Goal: Complete application form: Complete application form

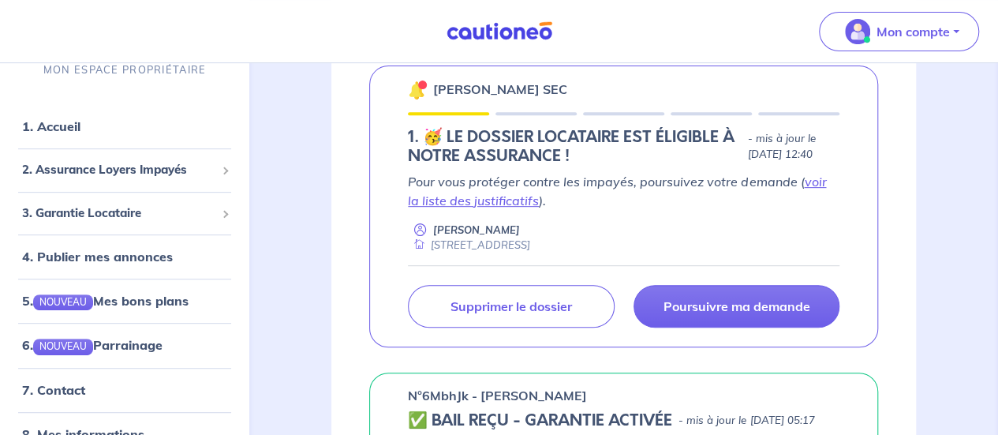
scroll to position [282, 0]
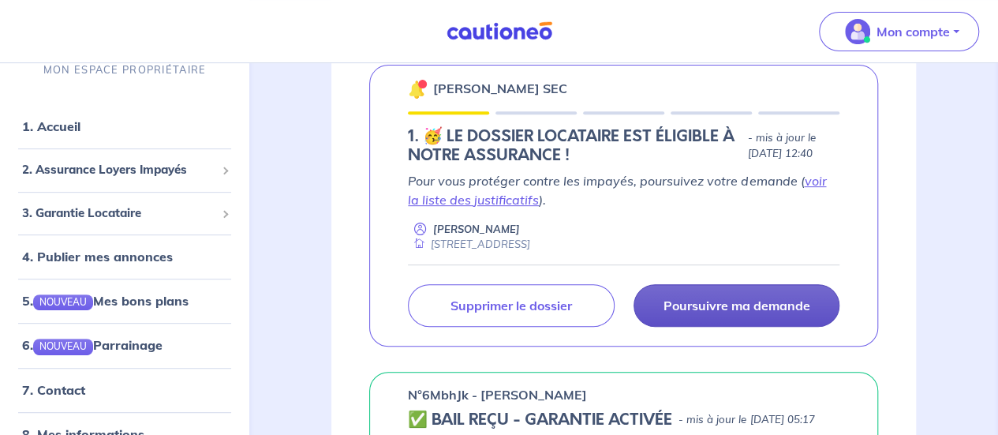
click at [665, 302] on p "Poursuivre ma demande" at bounding box center [735, 305] width 147 height 16
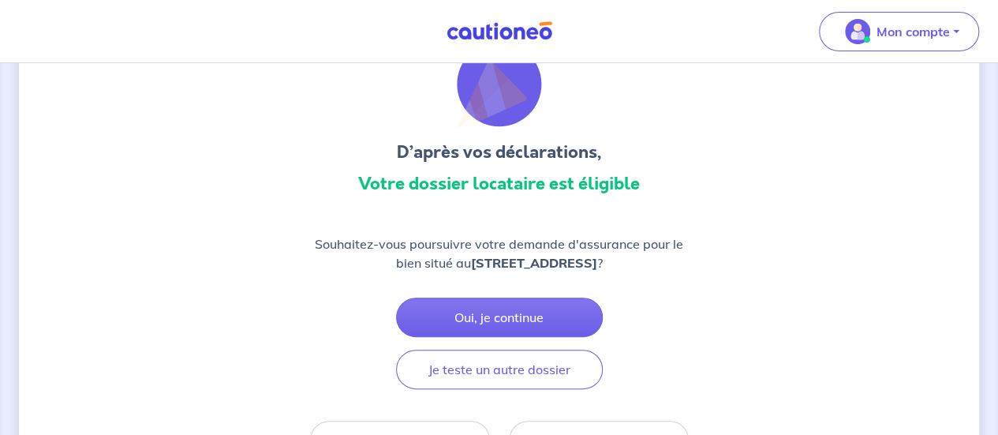
scroll to position [119, 0]
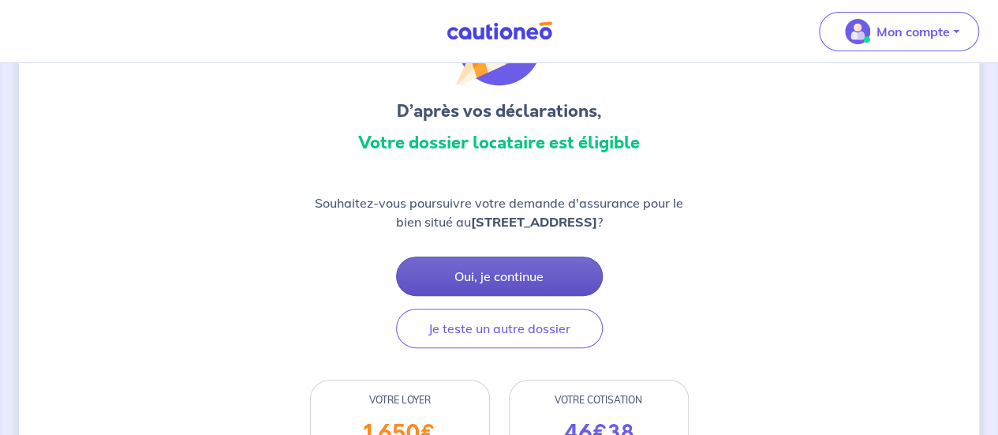
click at [491, 264] on button "Oui, je continue" at bounding box center [499, 275] width 207 height 39
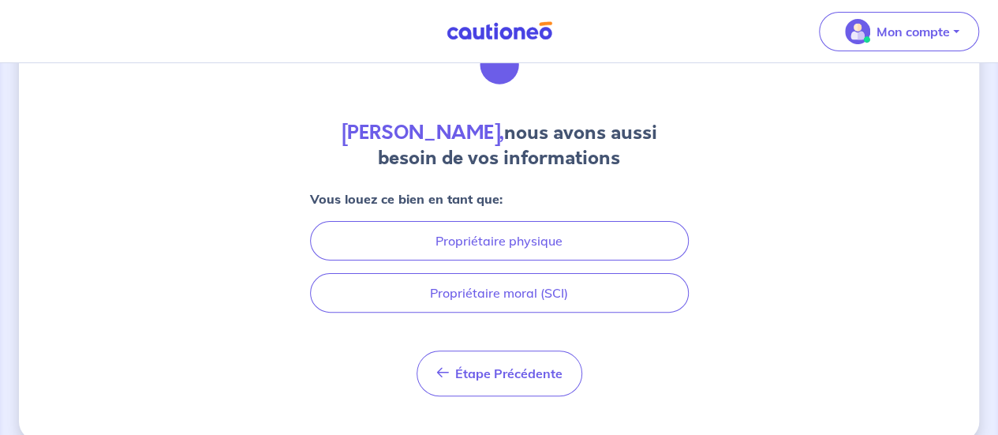
scroll to position [103, 0]
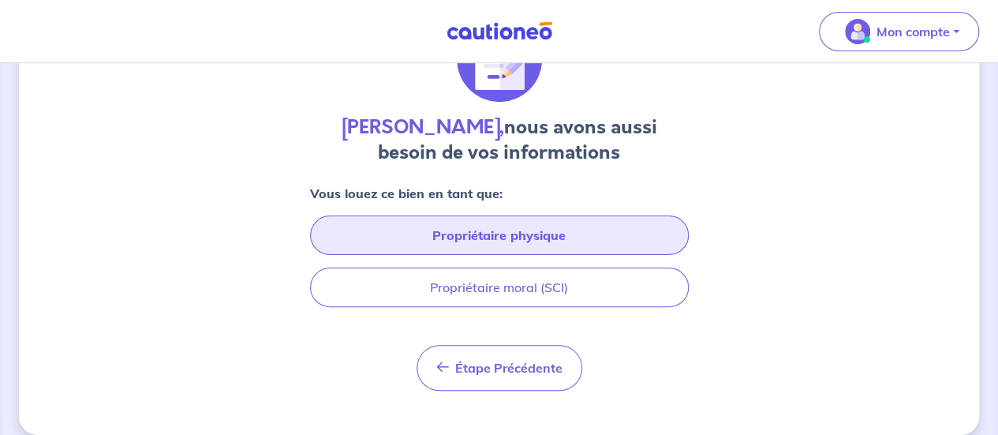
click at [498, 228] on button "Propriétaire physique" at bounding box center [499, 234] width 379 height 39
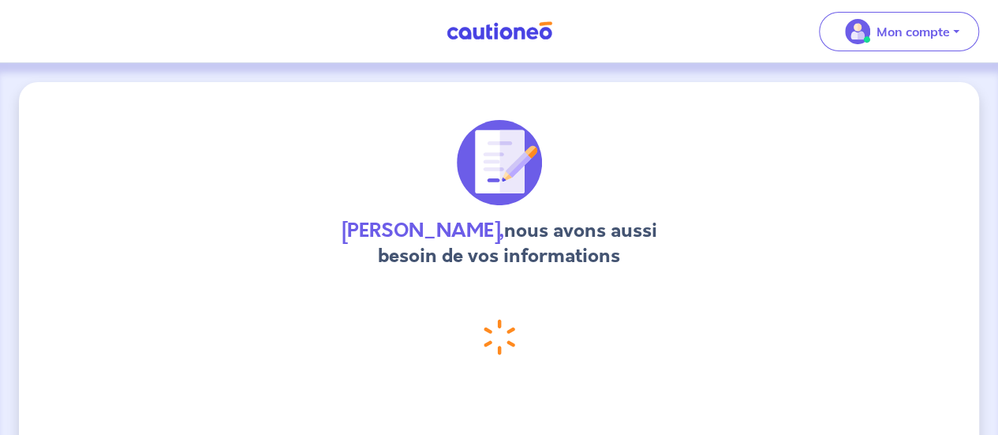
select select "FR"
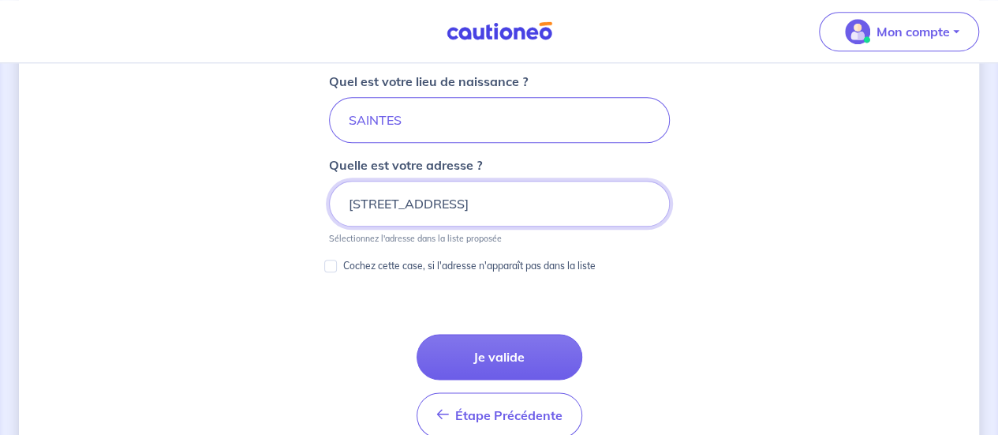
scroll to position [814, 0]
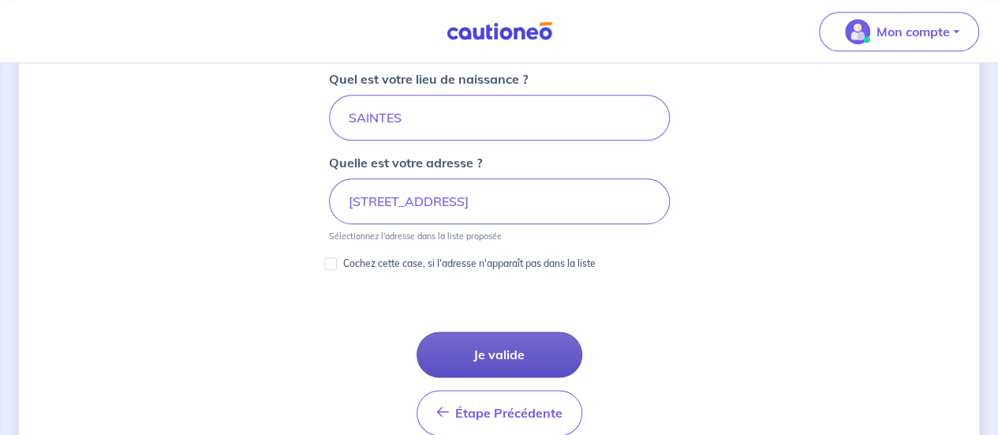
click at [472, 358] on button "Je valide" at bounding box center [499, 354] width 166 height 46
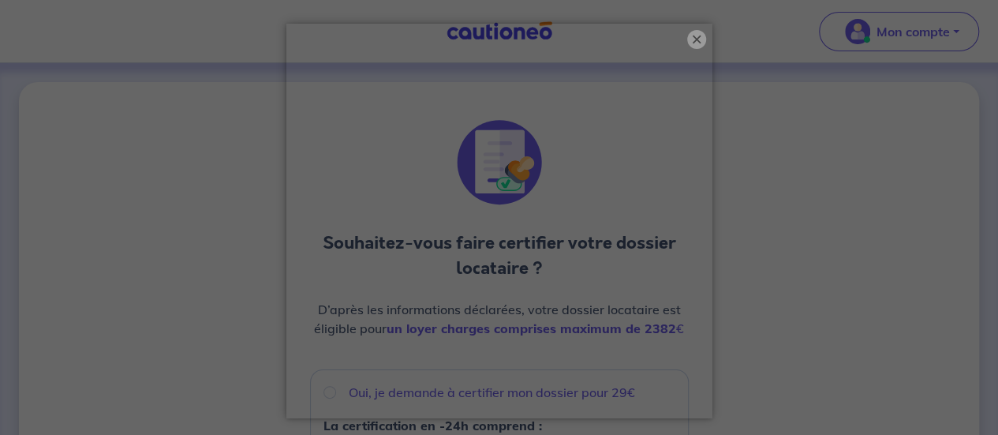
click at [688, 40] on button "×" at bounding box center [696, 39] width 19 height 19
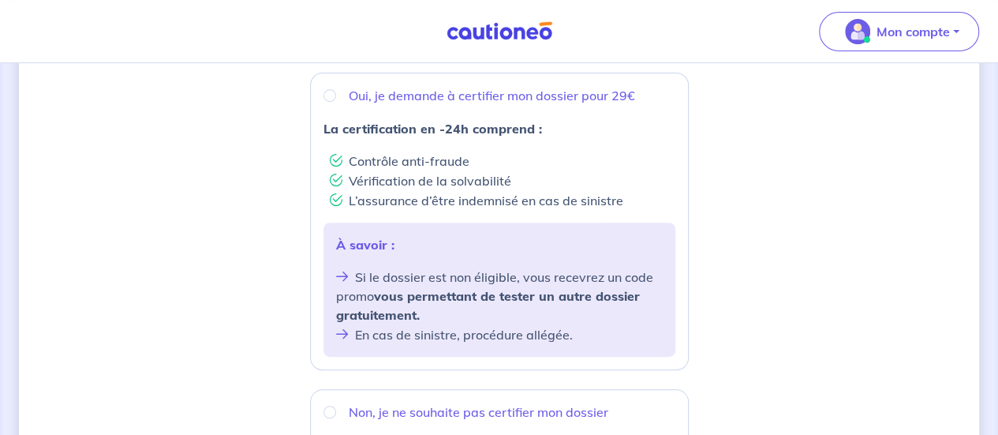
scroll to position [304, 0]
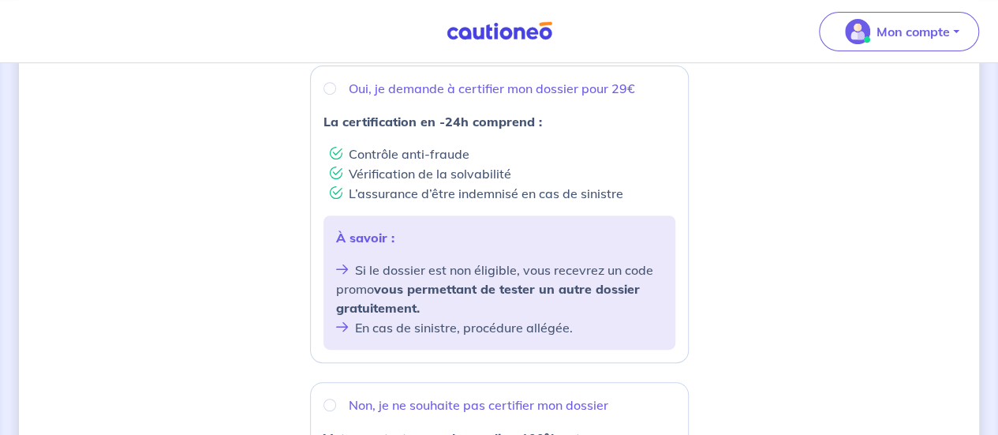
click at [712, 174] on div "Souhaitez-vous faire certifier votre dossier locataire ? D’après les informatio…" at bounding box center [499, 327] width 960 height 1098
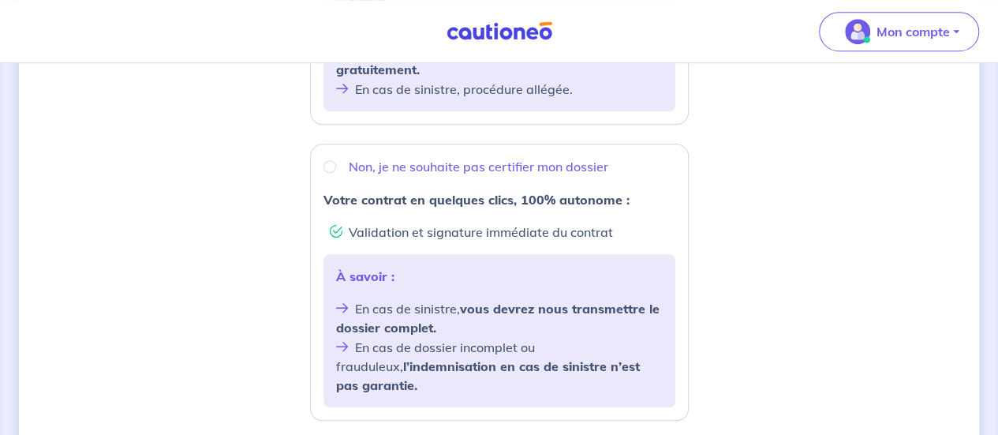
scroll to position [543, 0]
click at [335, 156] on div "Non, je ne souhaite pas certifier mon dossier" at bounding box center [499, 164] width 352 height 19
radio input "true"
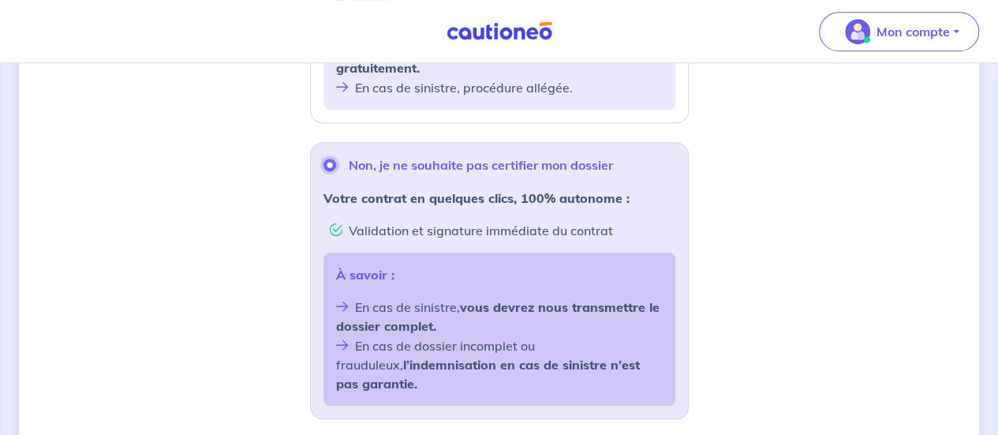
click at [333, 160] on input "Non, je ne souhaite pas certifier mon dossier" at bounding box center [329, 165] width 13 height 13
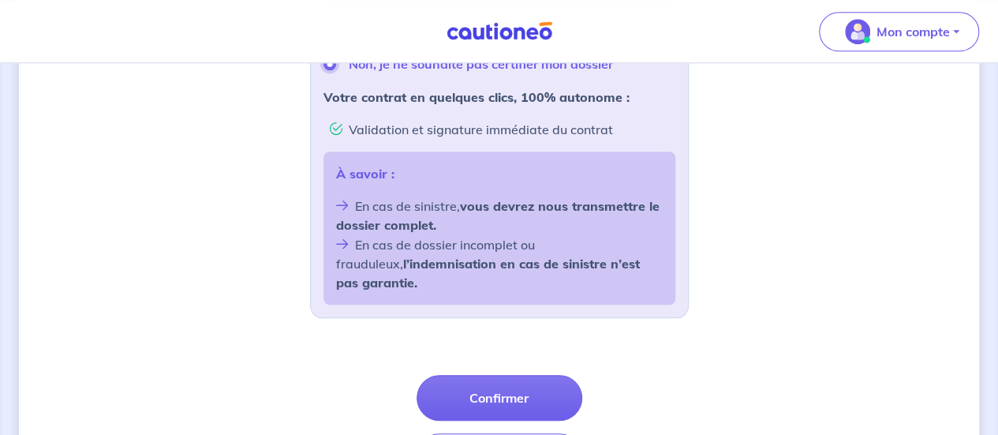
scroll to position [645, 0]
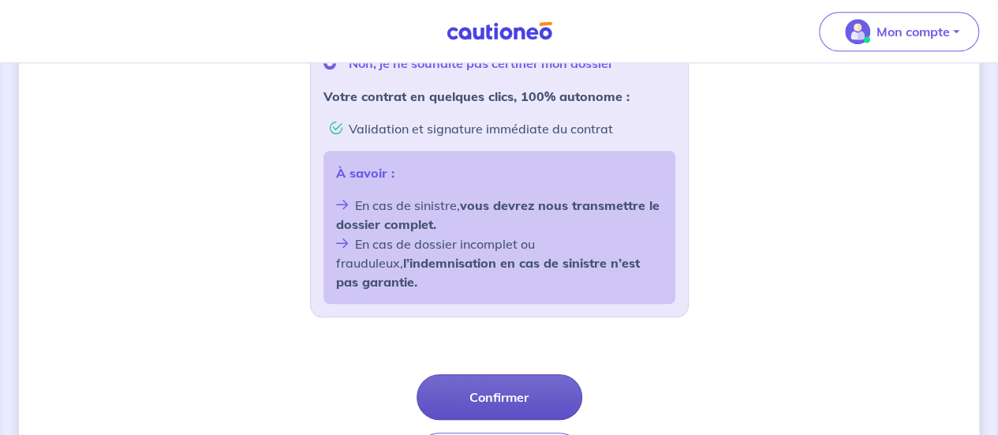
click at [492, 374] on button "Confirmer" at bounding box center [499, 397] width 166 height 46
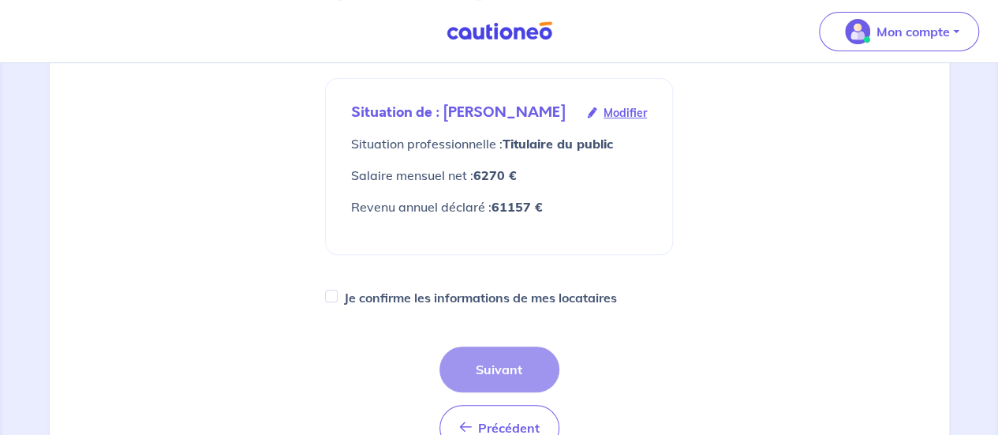
scroll to position [264, 0]
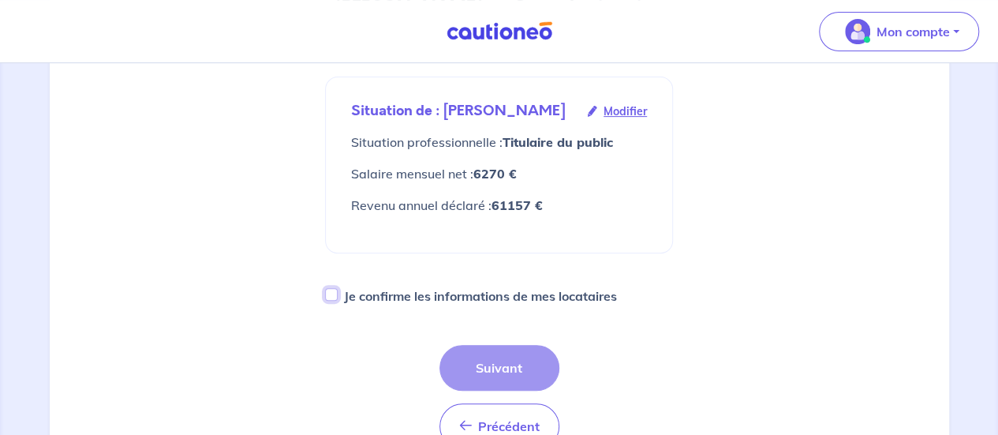
click at [332, 289] on input "Je confirme les informations de mes locataires" at bounding box center [331, 294] width 13 height 13
checkbox input "true"
click at [488, 364] on button "Suivant" at bounding box center [499, 368] width 120 height 46
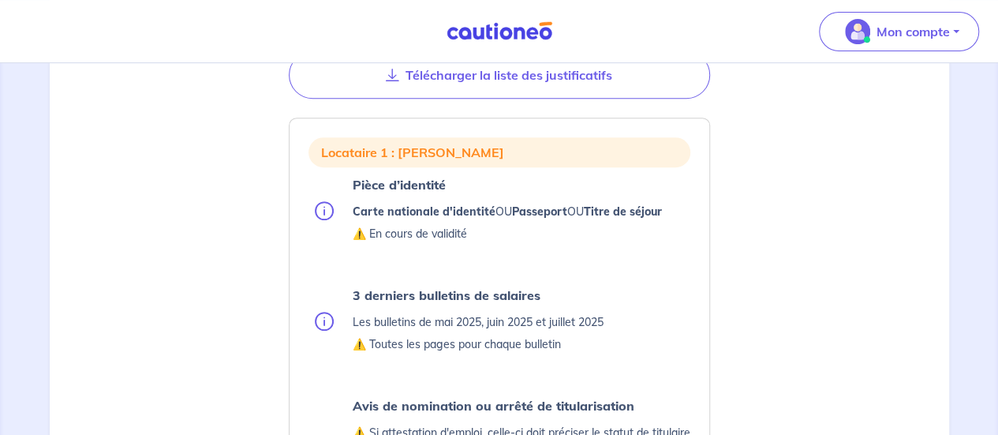
scroll to position [319, 0]
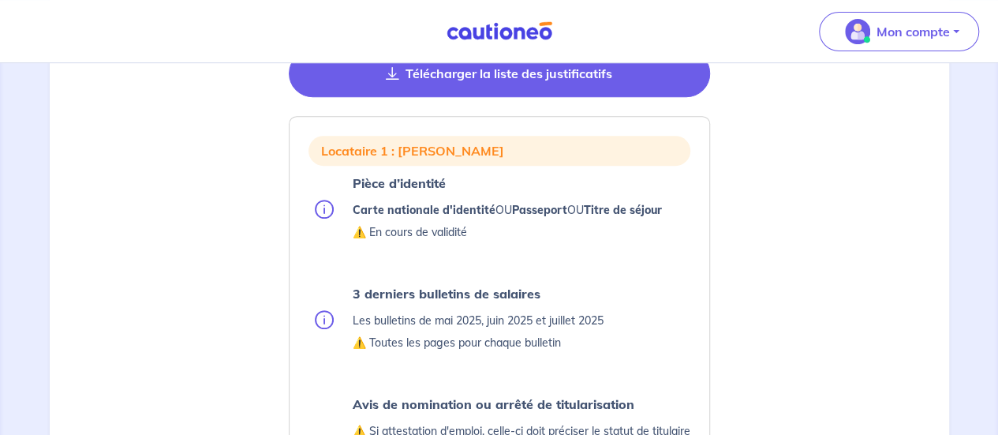
click at [447, 76] on button "Télécharger la liste des justificatifs" at bounding box center [499, 73] width 421 height 47
click at [492, 83] on button "Télécharger la liste des justificatifs" at bounding box center [499, 73] width 421 height 47
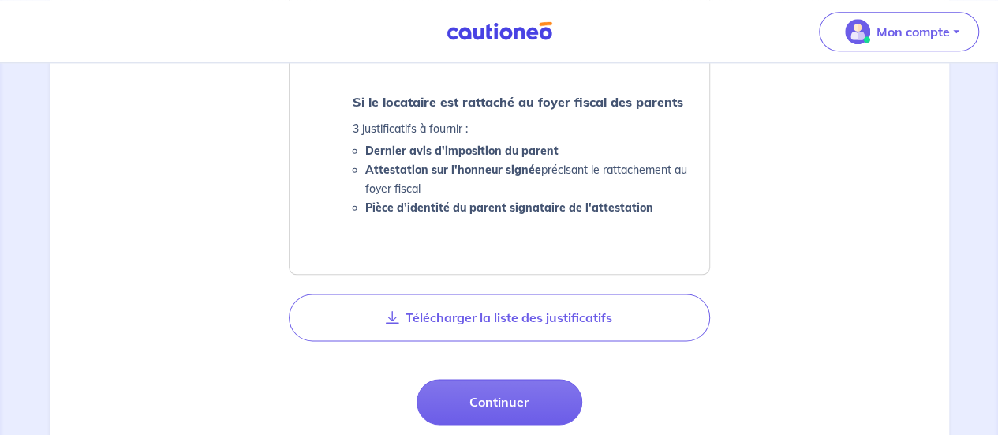
scroll to position [838, 0]
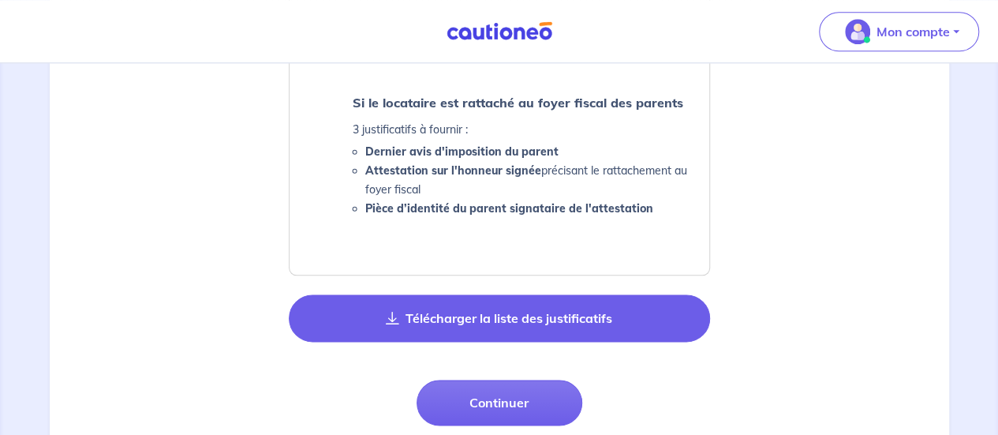
click at [555, 310] on button "Télécharger la liste des justificatifs" at bounding box center [499, 317] width 421 height 47
click at [559, 311] on button "Télécharger la liste des justificatifs" at bounding box center [499, 317] width 421 height 47
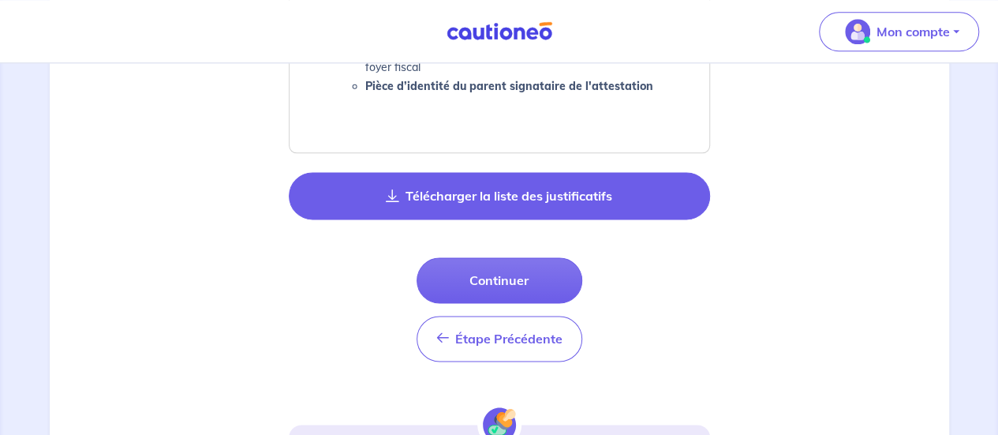
scroll to position [959, 0]
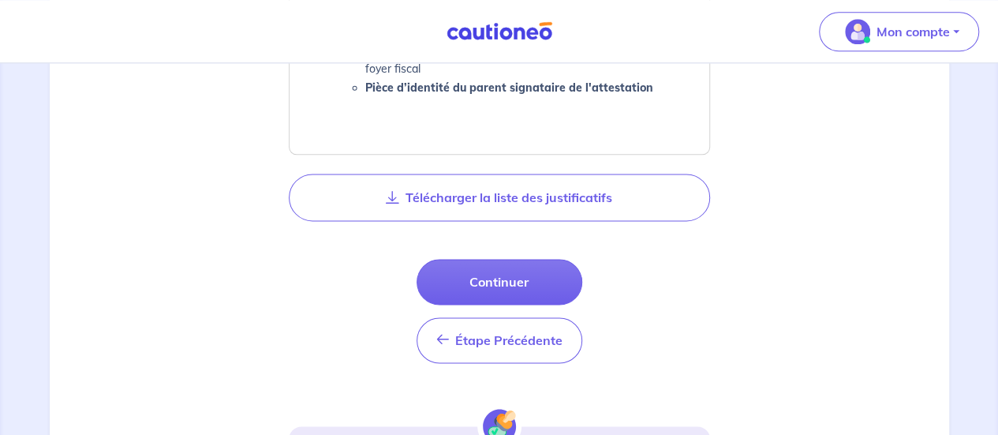
click at [838, 177] on div "Locataire 1 : [PERSON_NAME] SEC Pièce d’identité Carte nationale d'identité OU …" at bounding box center [499, 33] width 880 height 1153
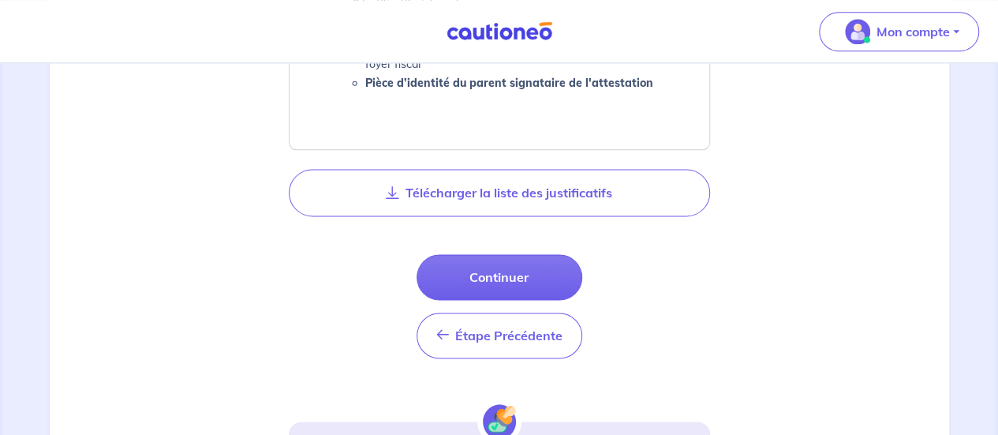
scroll to position [995, 0]
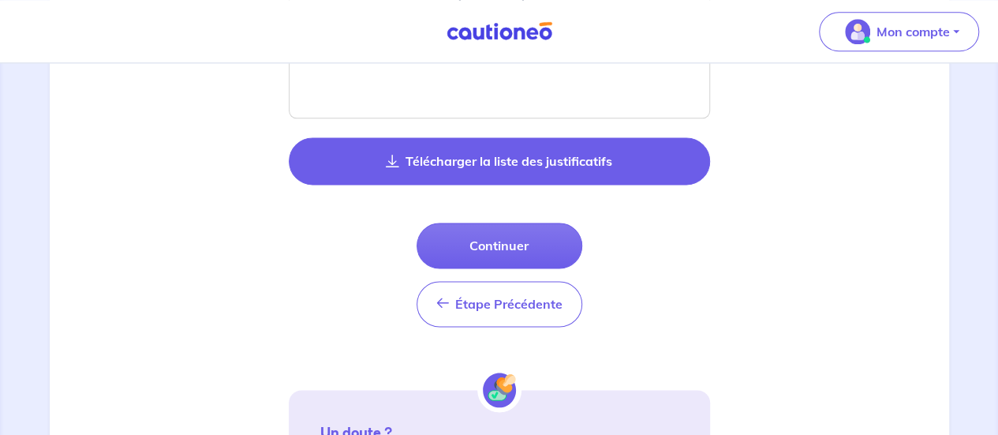
click at [401, 157] on button "Télécharger la liste des justificatifs" at bounding box center [499, 160] width 421 height 47
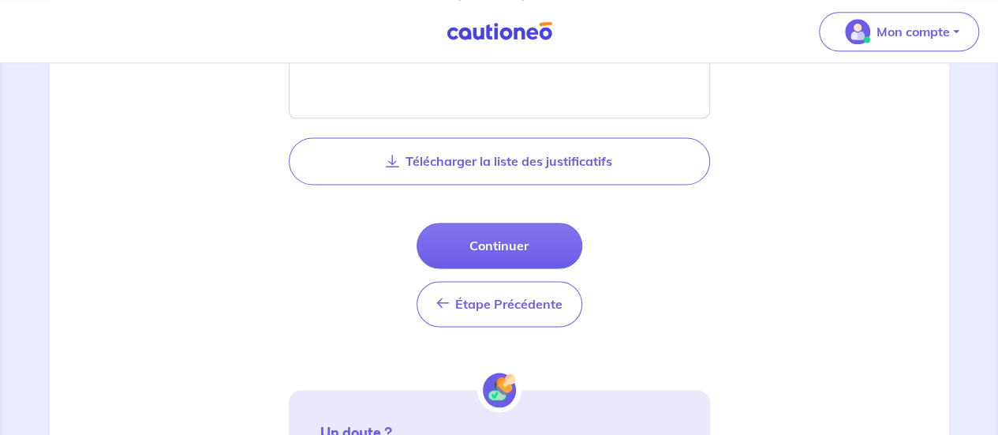
scroll to position [996, 0]
drag, startPoint x: 434, startPoint y: 157, endPoint x: 233, endPoint y: 233, distance: 214.9
drag, startPoint x: 398, startPoint y: 155, endPoint x: 233, endPoint y: 208, distance: 173.1
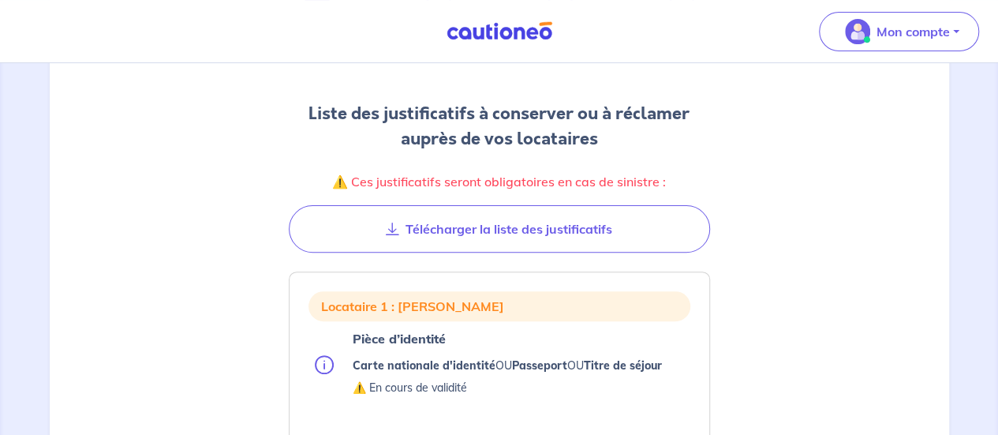
scroll to position [163, 0]
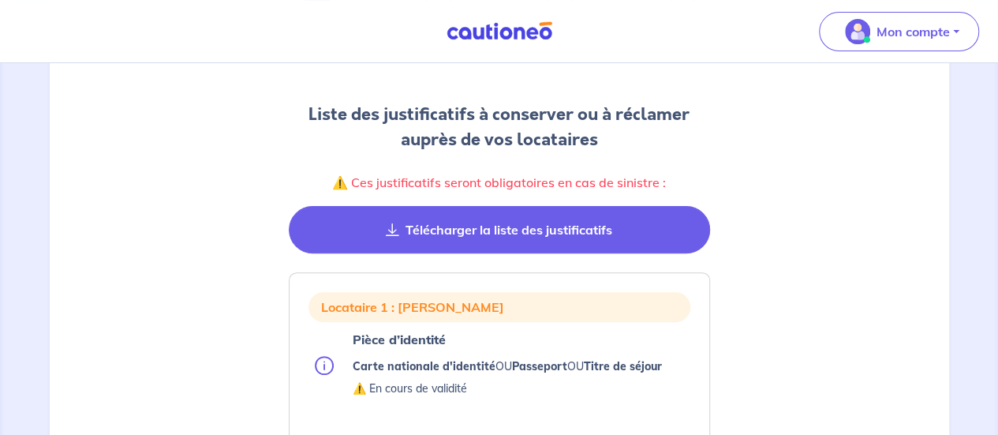
click at [467, 240] on button "Télécharger la liste des justificatifs" at bounding box center [499, 229] width 421 height 47
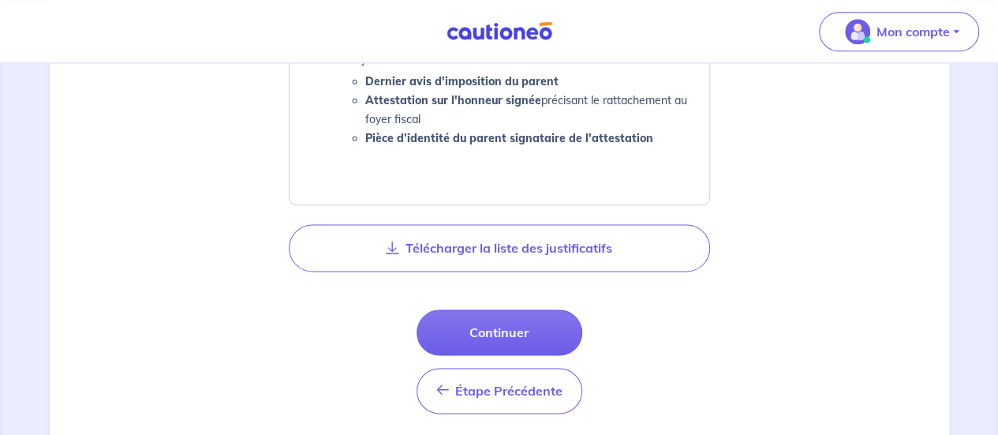
scroll to position [927, 0]
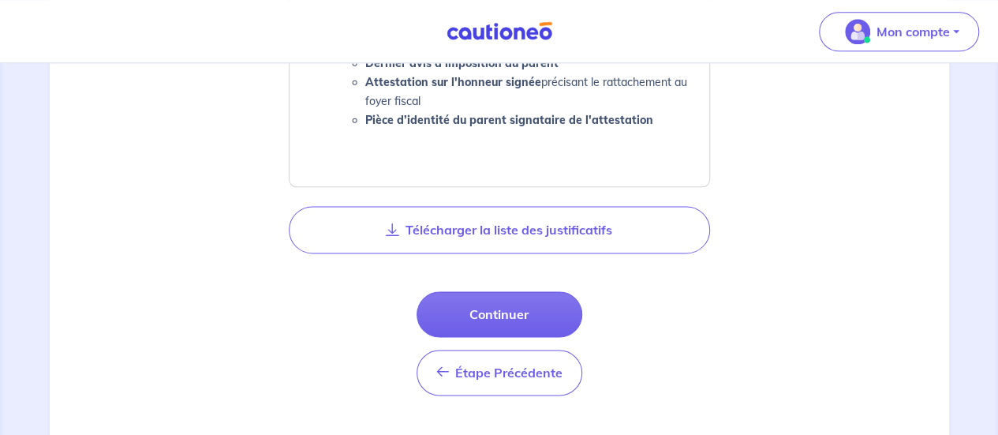
drag, startPoint x: 517, startPoint y: 218, endPoint x: 157, endPoint y: 218, distance: 360.4
click at [157, 218] on div "Locataire 1 : [PERSON_NAME] SEC Pièce d’identité Carte nationale d'identité OU …" at bounding box center [499, 66] width 880 height 1153
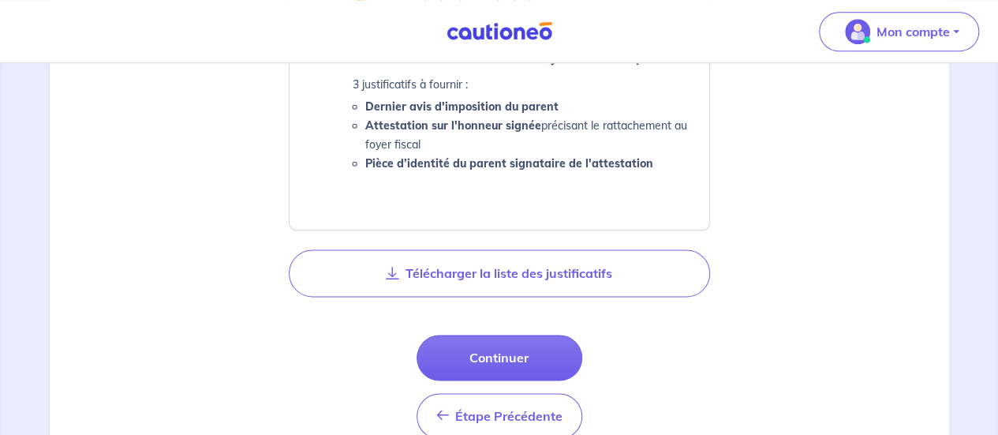
scroll to position [943, 0]
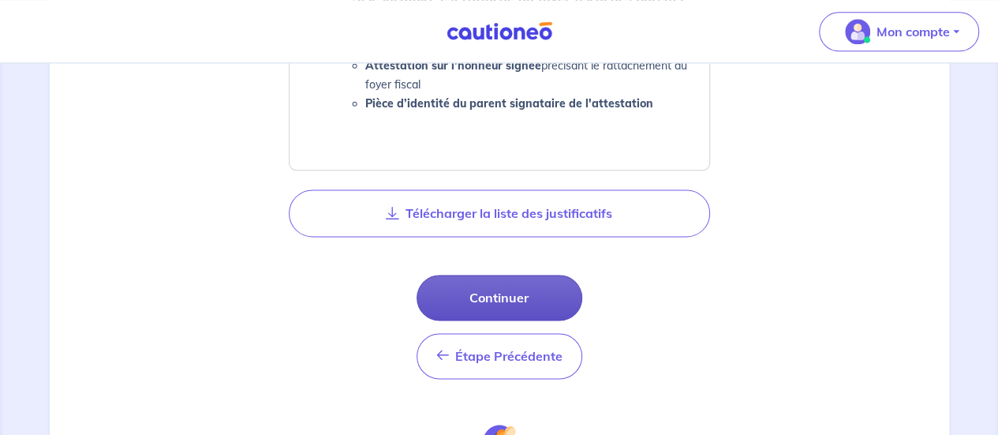
click at [516, 294] on button "Continuer" at bounding box center [499, 297] width 166 height 46
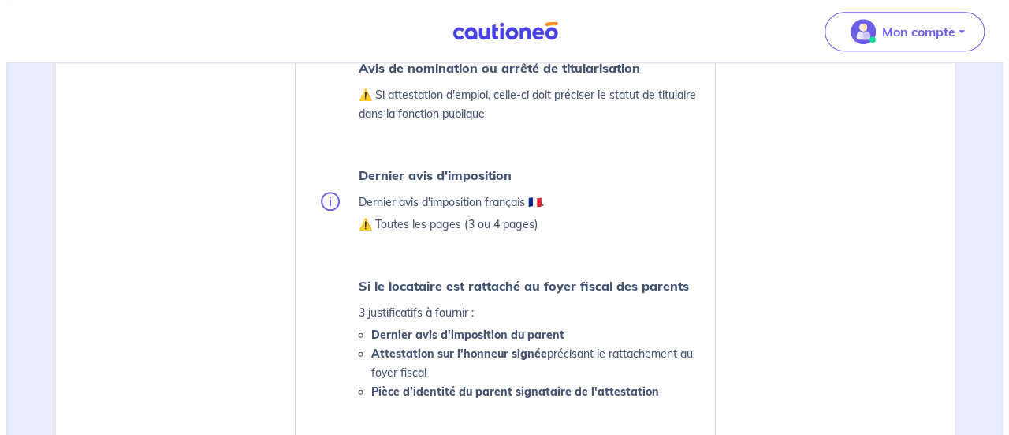
scroll to position [665, 0]
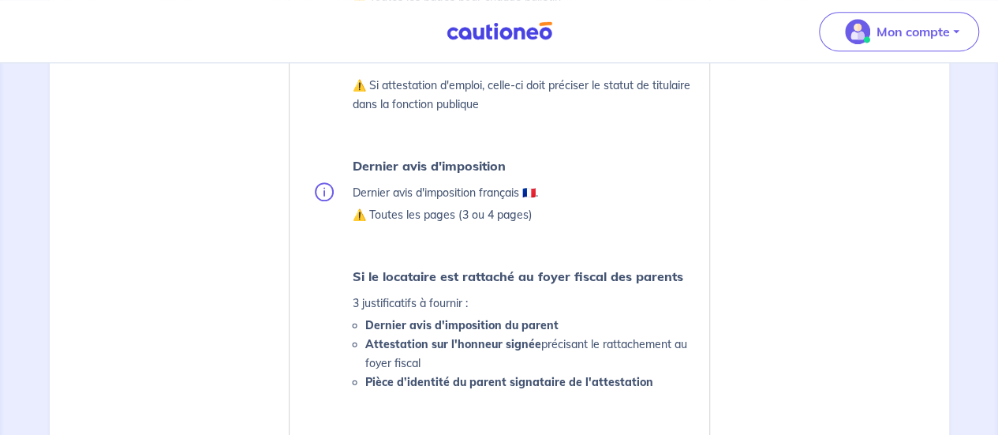
click at [326, 190] on img at bounding box center [324, 191] width 19 height 19
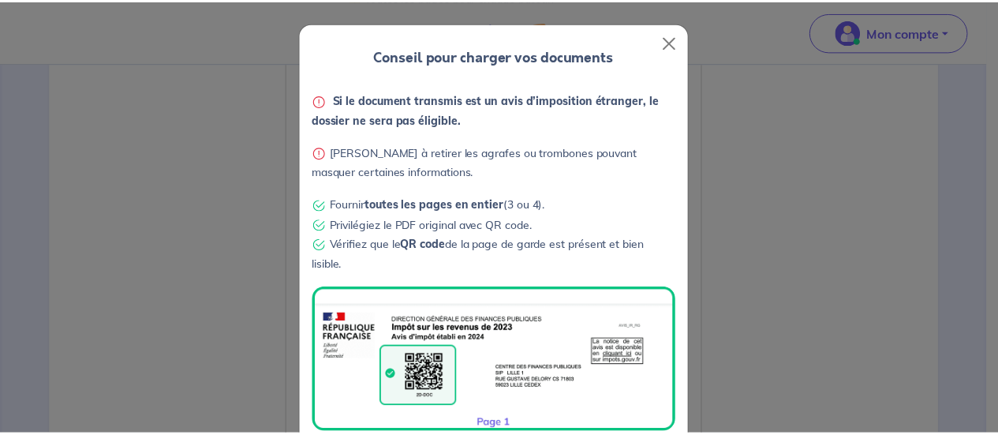
scroll to position [101, 0]
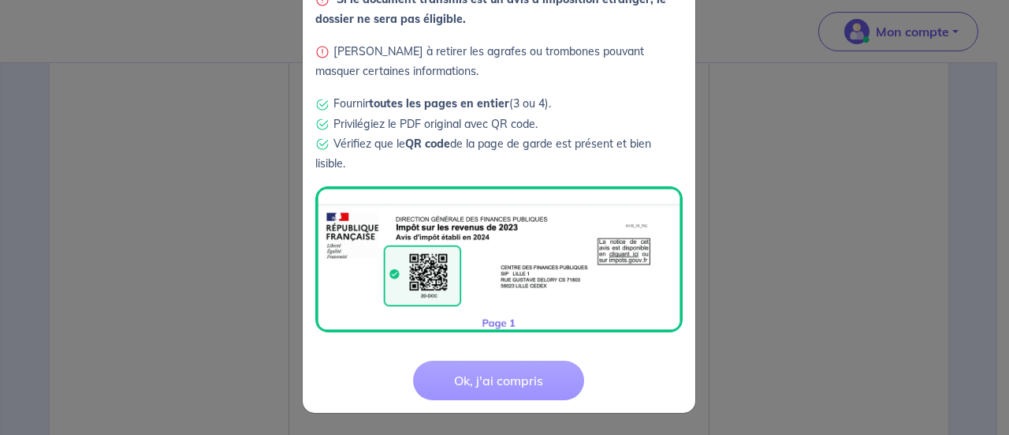
click at [487, 397] on button "Ok, j'ai compris" at bounding box center [498, 379] width 171 height 39
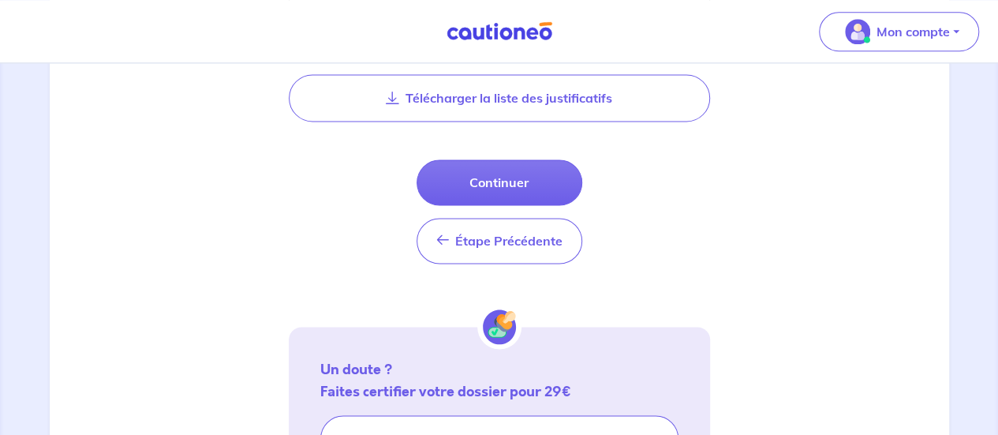
scroll to position [1059, 0]
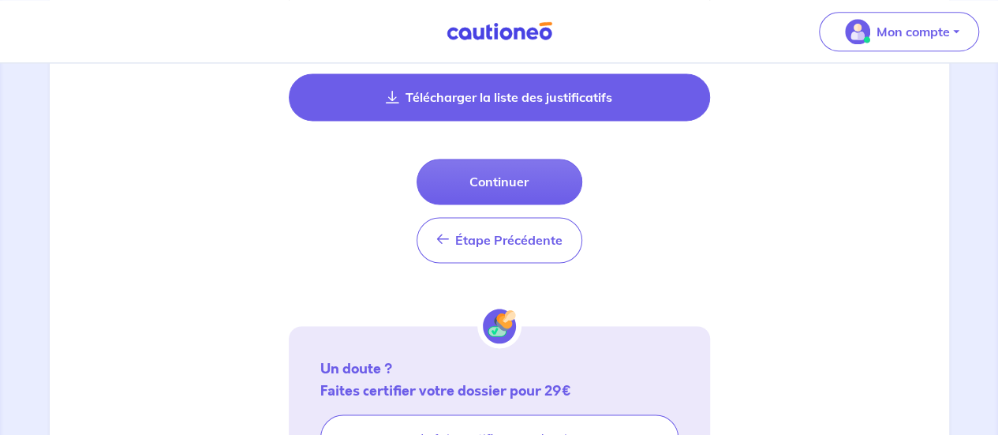
click at [517, 80] on button "Télécharger la liste des justificatifs" at bounding box center [499, 96] width 421 height 47
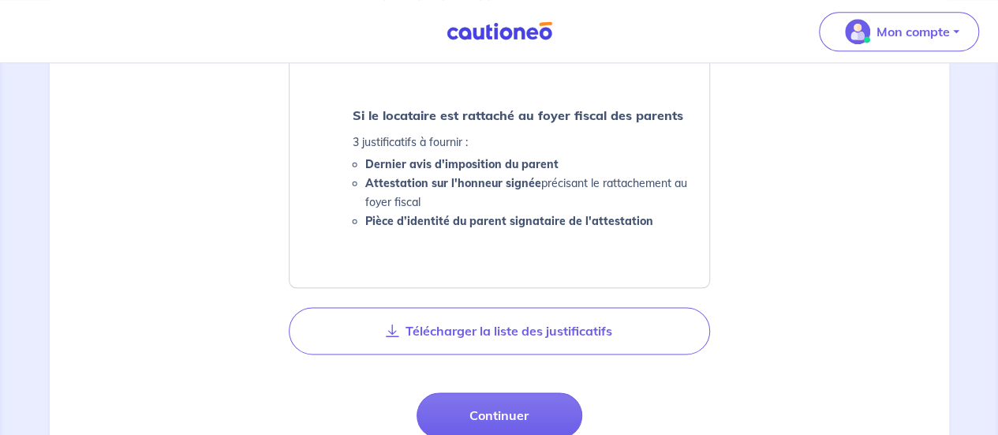
scroll to position [896, 0]
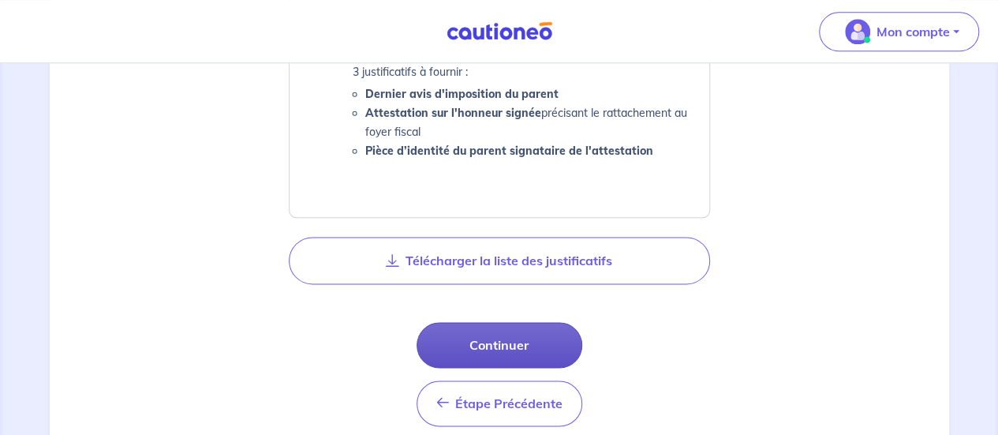
click at [505, 335] on button "Continuer" at bounding box center [499, 345] width 166 height 46
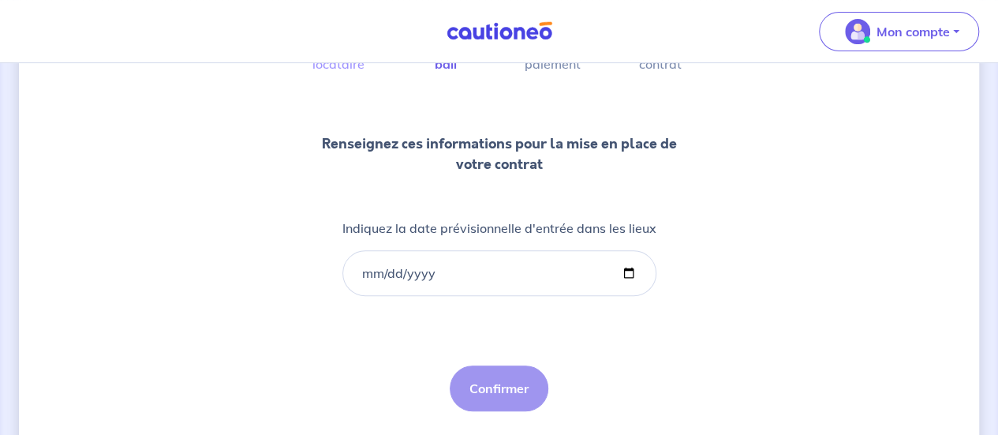
scroll to position [158, 0]
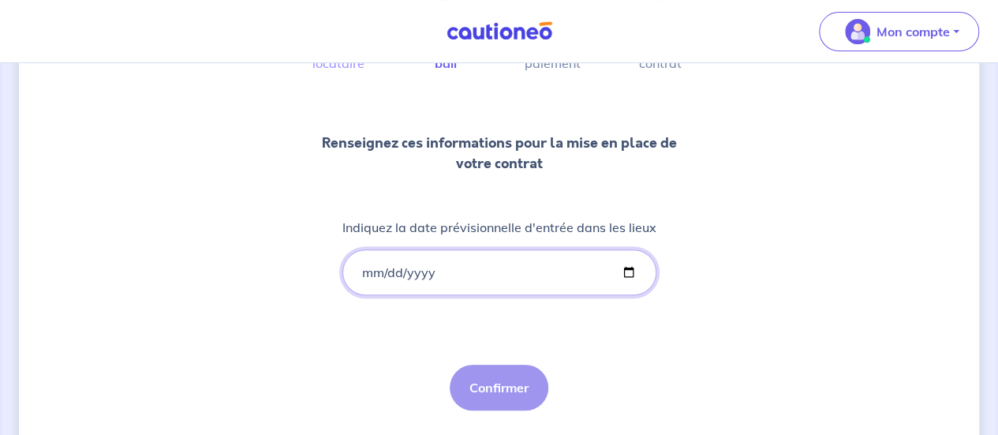
click at [371, 272] on input "Indiquez la date prévisionnelle d'entrée dans les lieux" at bounding box center [499, 272] width 314 height 46
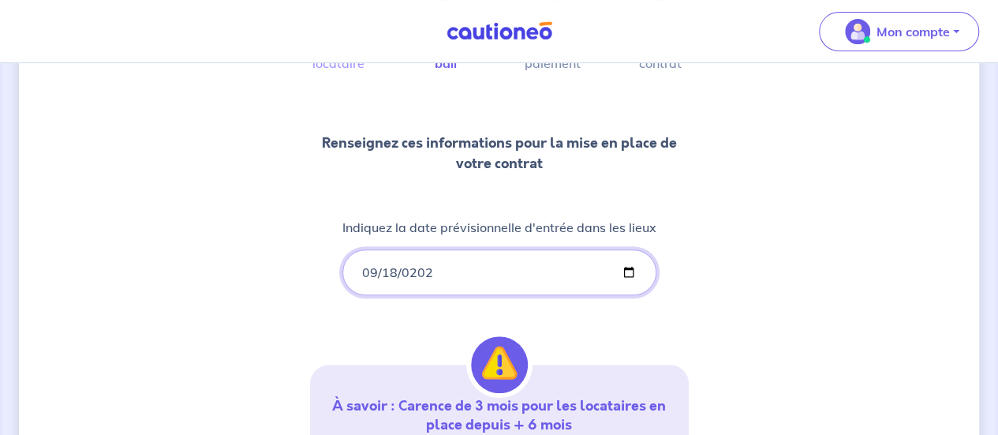
type input "[DATE]"
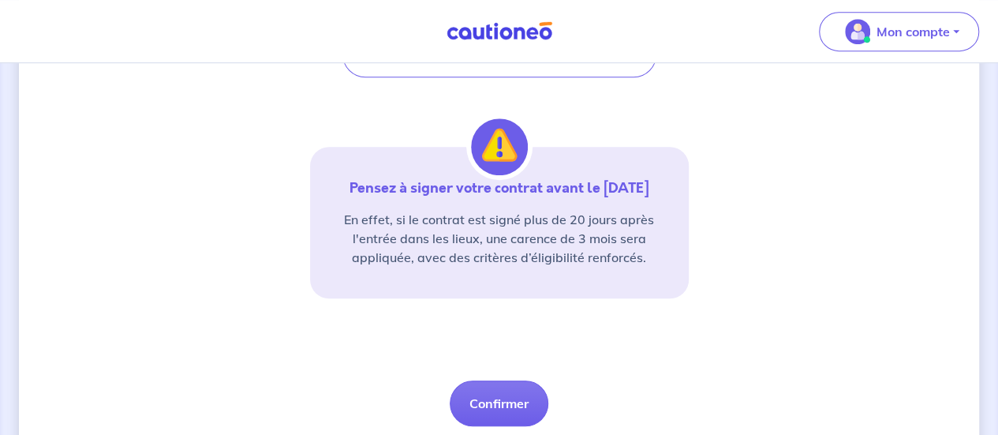
scroll to position [376, 0]
click at [472, 394] on button "Confirmer" at bounding box center [499, 402] width 99 height 46
select select "FR"
